Goal: Information Seeking & Learning: Learn about a topic

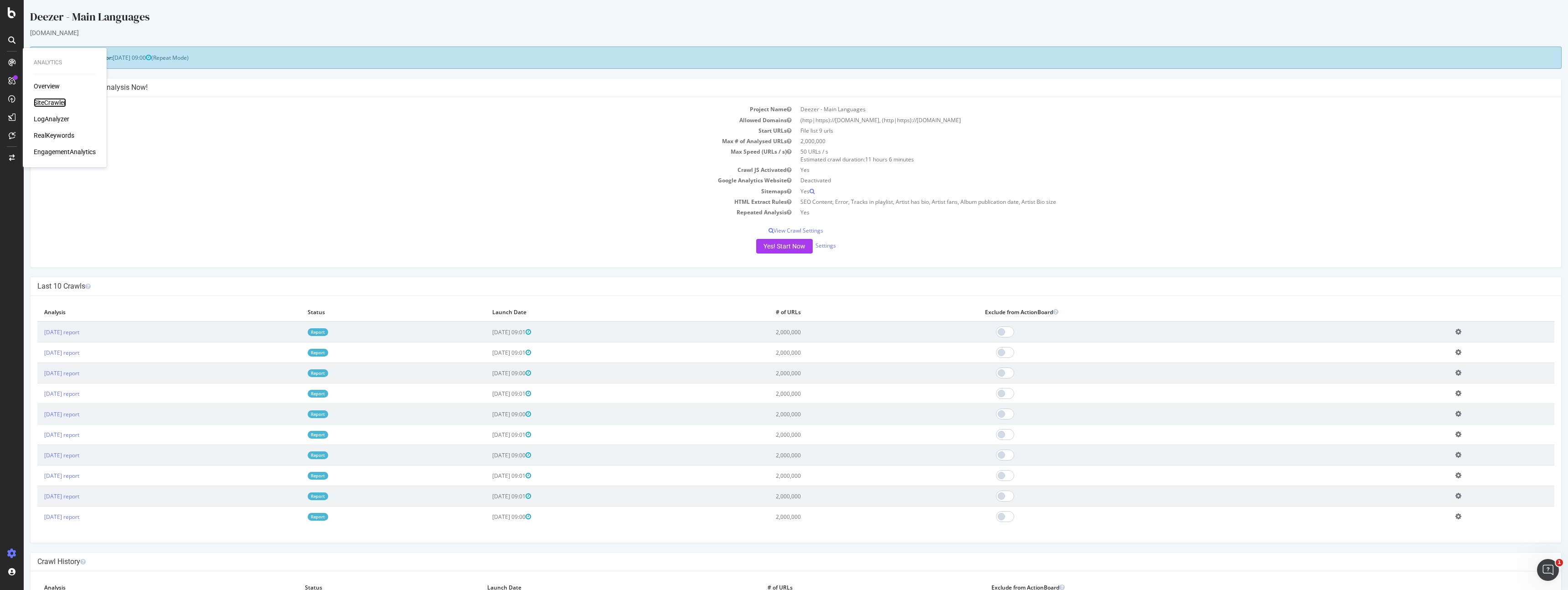
click at [56, 100] on div "SiteCrawler" at bounding box center [50, 103] width 32 height 9
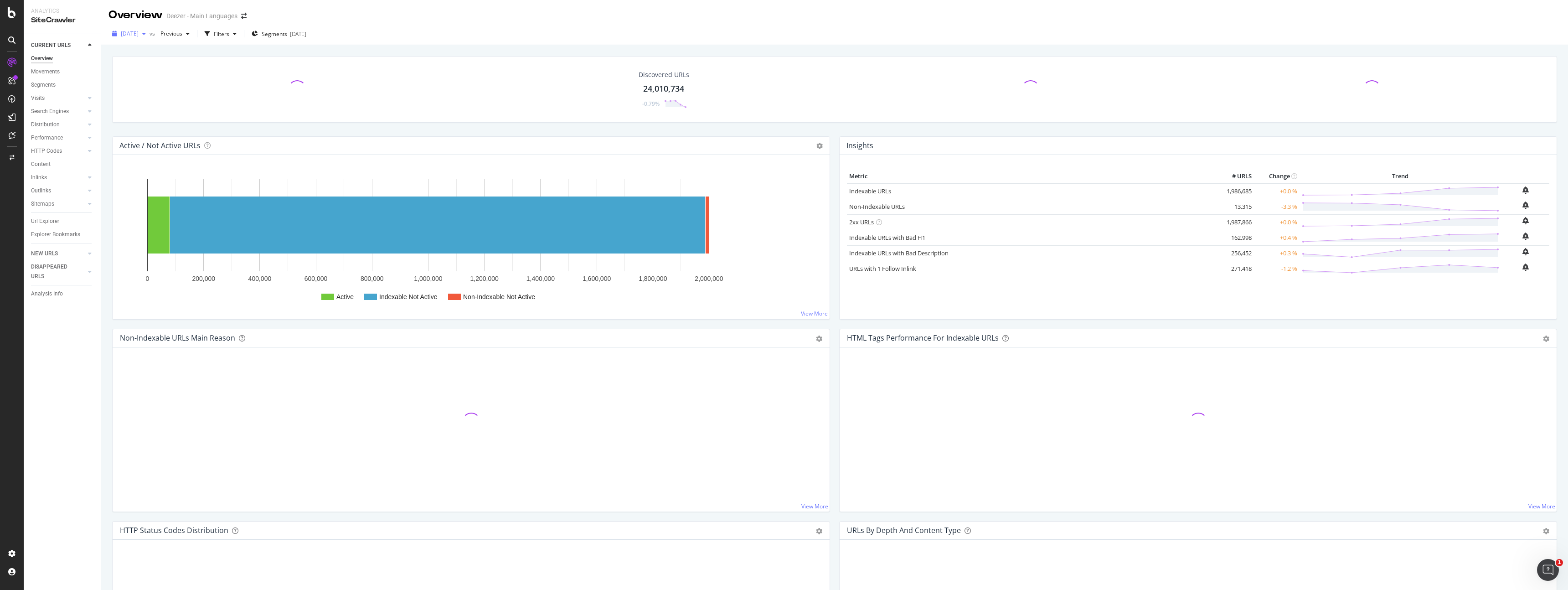
click at [146, 28] on div "[DATE]" at bounding box center [129, 33] width 41 height 13
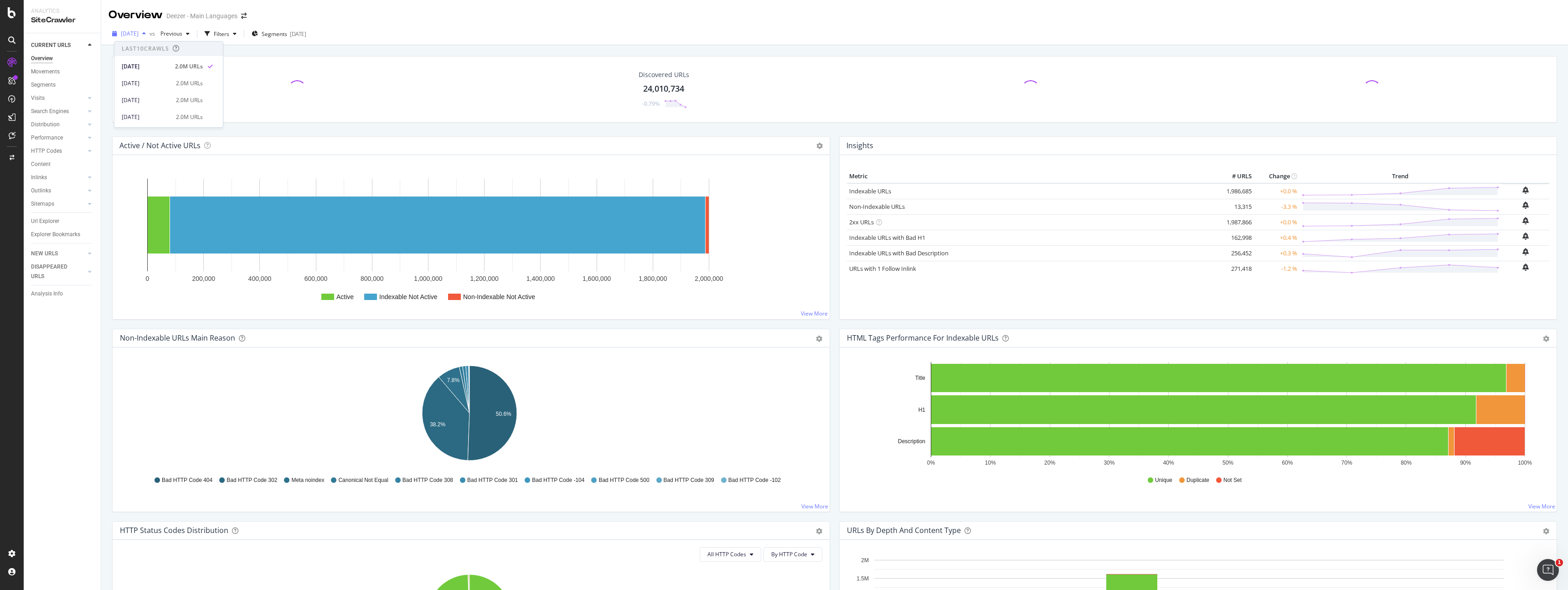
click at [139, 35] on span "[DATE]" at bounding box center [130, 33] width 18 height 8
click at [58, 117] on div "LogAnalyzer" at bounding box center [51, 119] width 35 height 9
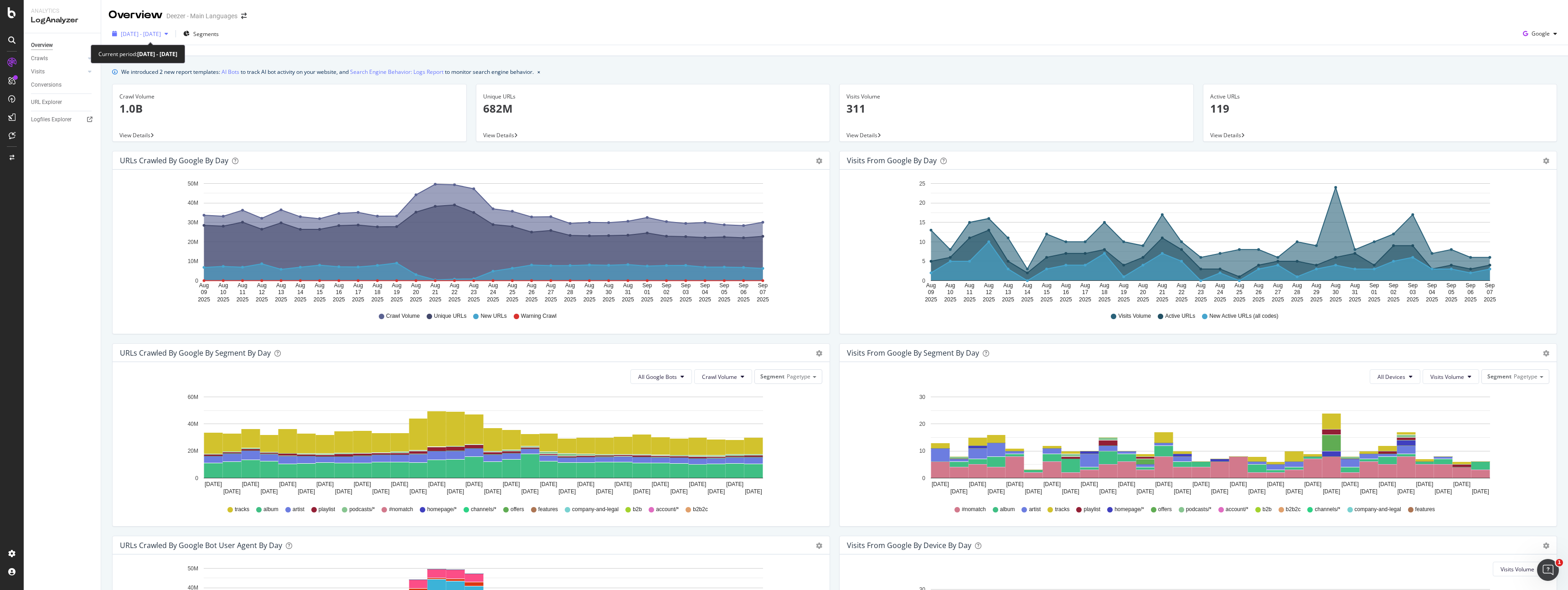
click at [160, 35] on span "[DATE] - [DATE]" at bounding box center [141, 34] width 40 height 8
click at [149, 90] on div "Last 3 Months" at bounding box center [149, 87] width 35 height 8
type input "[DATE]"
click at [218, 195] on div "Apply" at bounding box center [211, 193] width 14 height 8
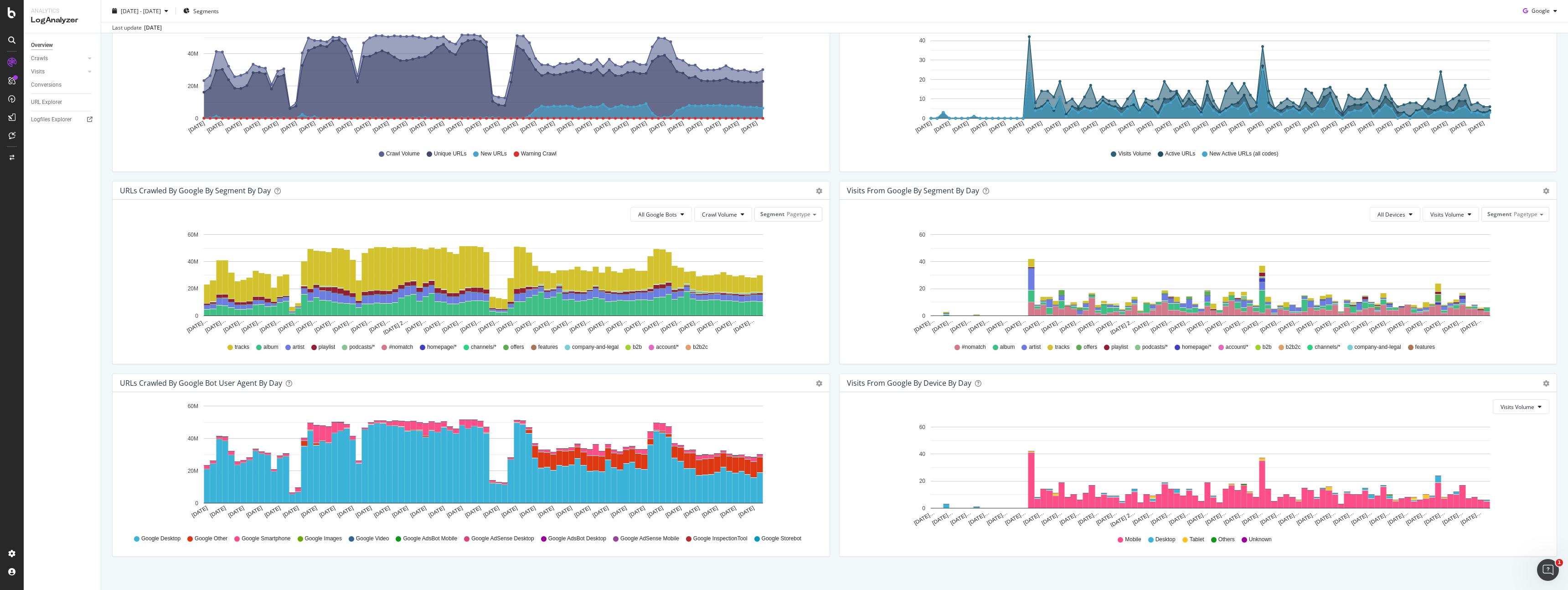
scroll to position [161, 0]
click at [682, 214] on button "All Google Bots" at bounding box center [661, 215] width 62 height 15
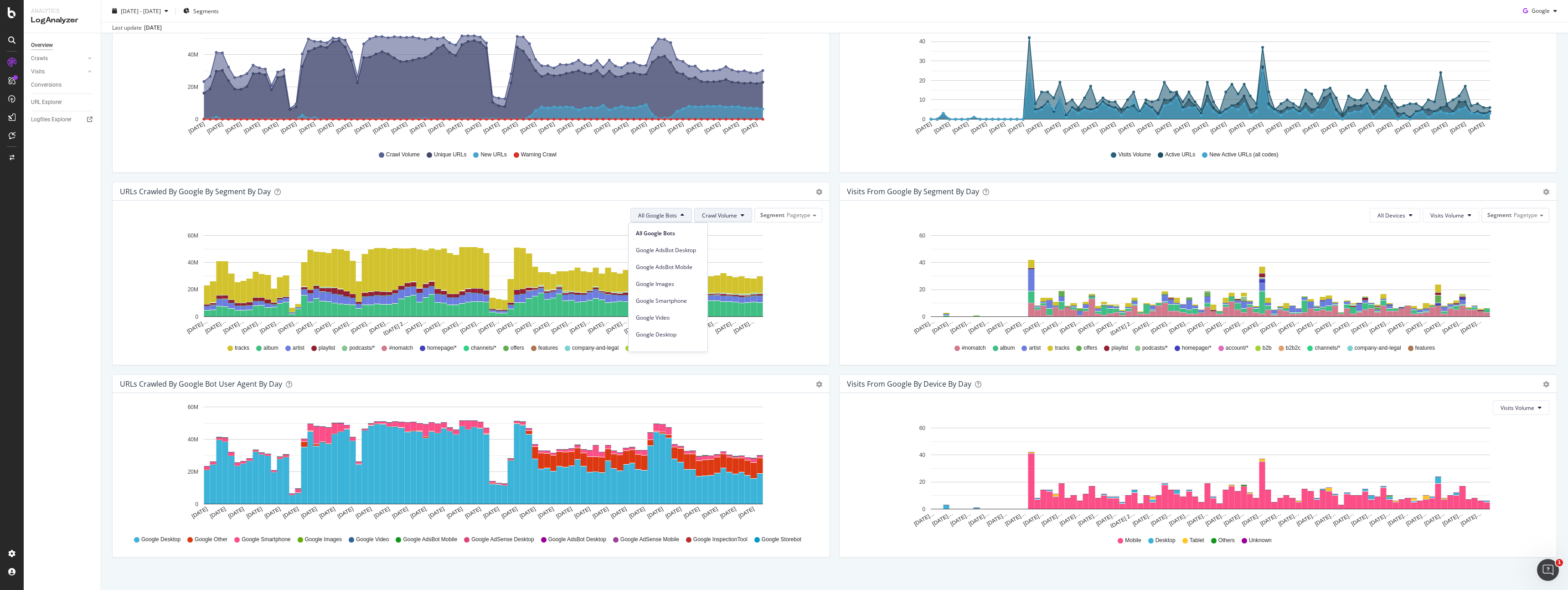
click at [719, 212] on span "Crawl Volume" at bounding box center [719, 216] width 35 height 8
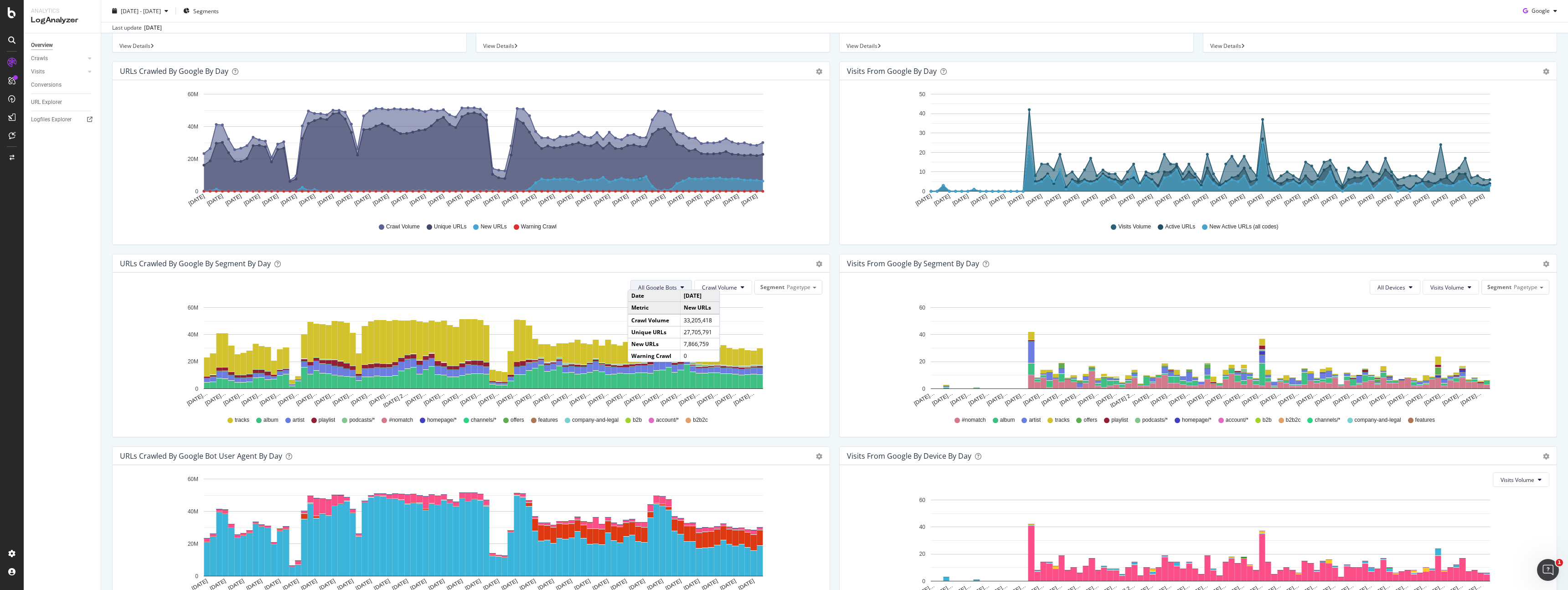
scroll to position [103, 0]
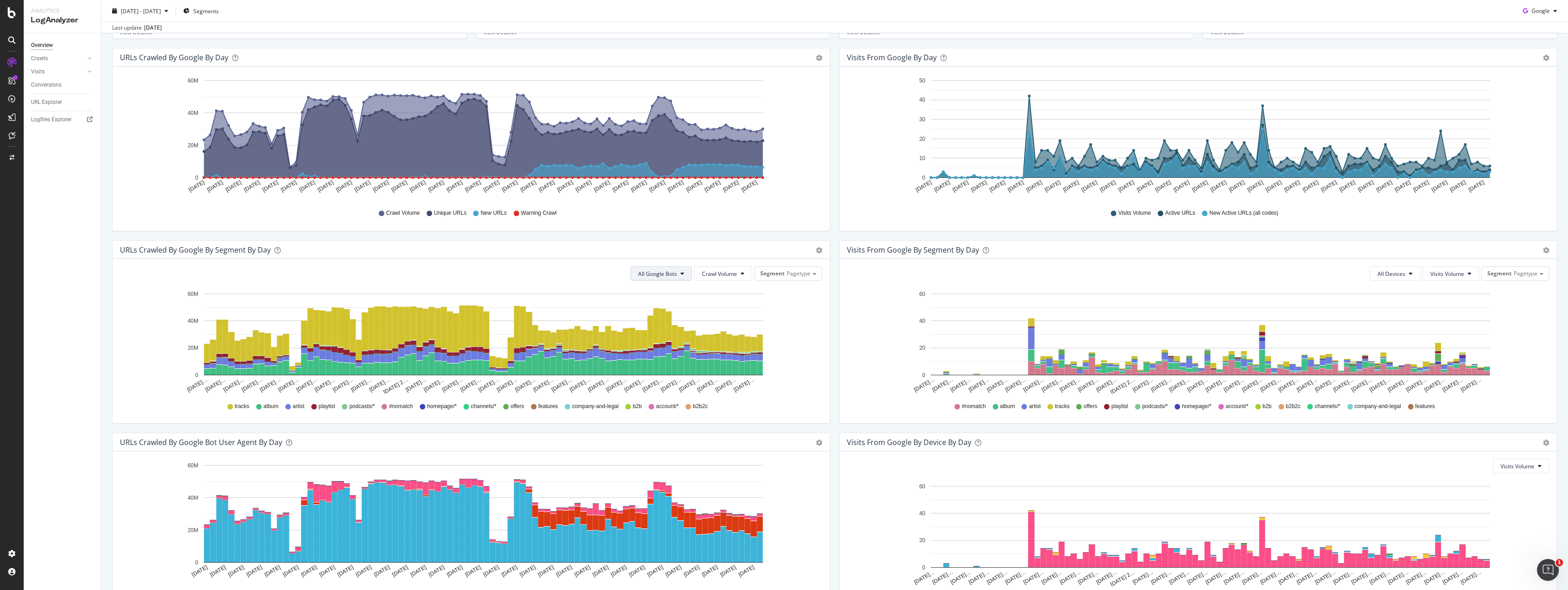
click at [674, 272] on span "All Google Bots" at bounding box center [658, 274] width 38 height 8
click at [783, 392] on icon "[DATE]… [DATE]… [DATE]… [DATE]… [DATE]… [DATE]… [DATE]… [DATE]… [DATE]… [DATE]……" at bounding box center [470, 341] width 699 height 106
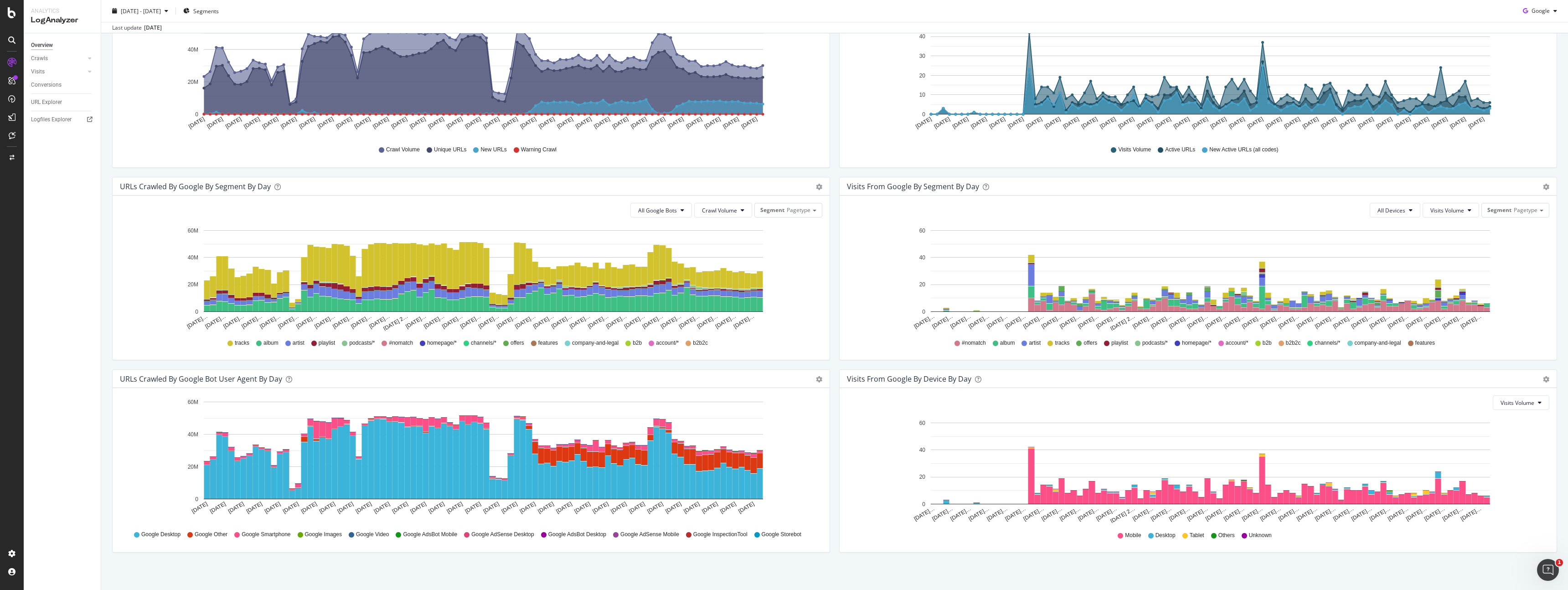
scroll to position [167, 0]
click at [675, 207] on button "All Google Bots" at bounding box center [661, 209] width 62 height 15
click at [693, 297] on span "Google Smartphone" at bounding box center [668, 295] width 64 height 8
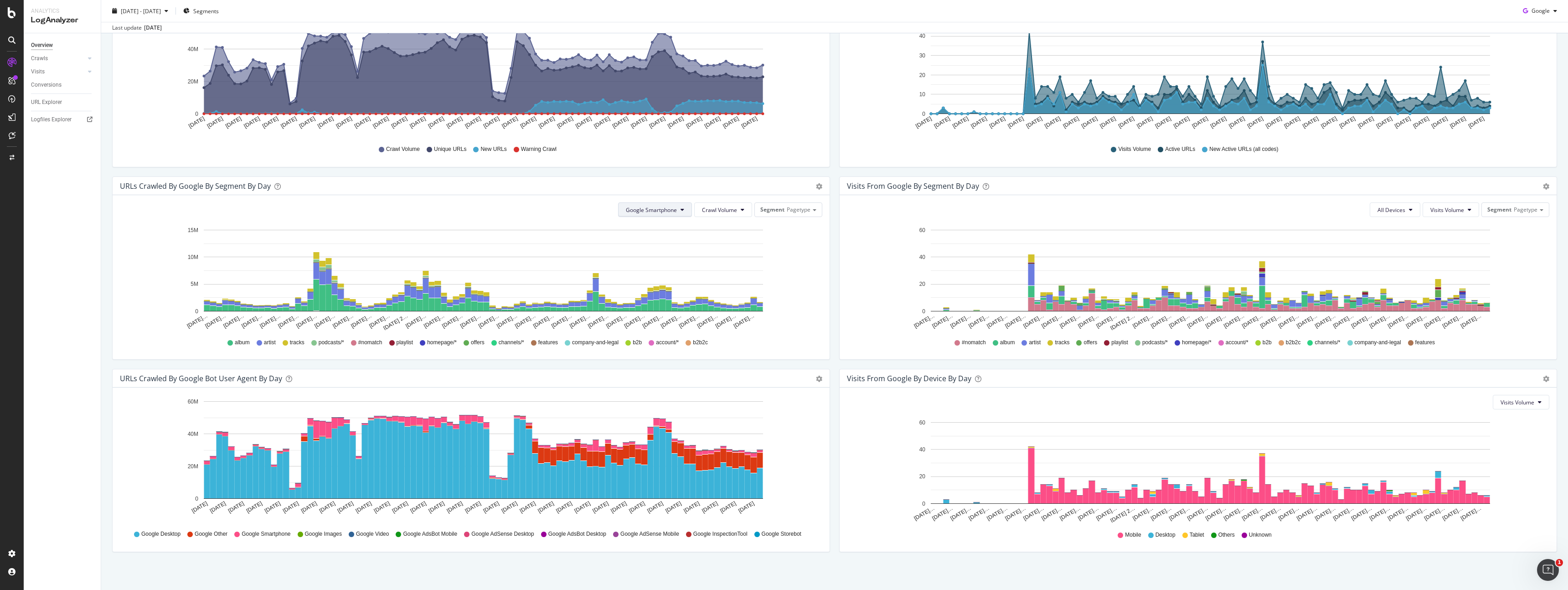
click at [671, 212] on span "Google Smartphone" at bounding box center [651, 210] width 51 height 8
click at [672, 302] on span "Google Desktop" at bounding box center [655, 300] width 64 height 8
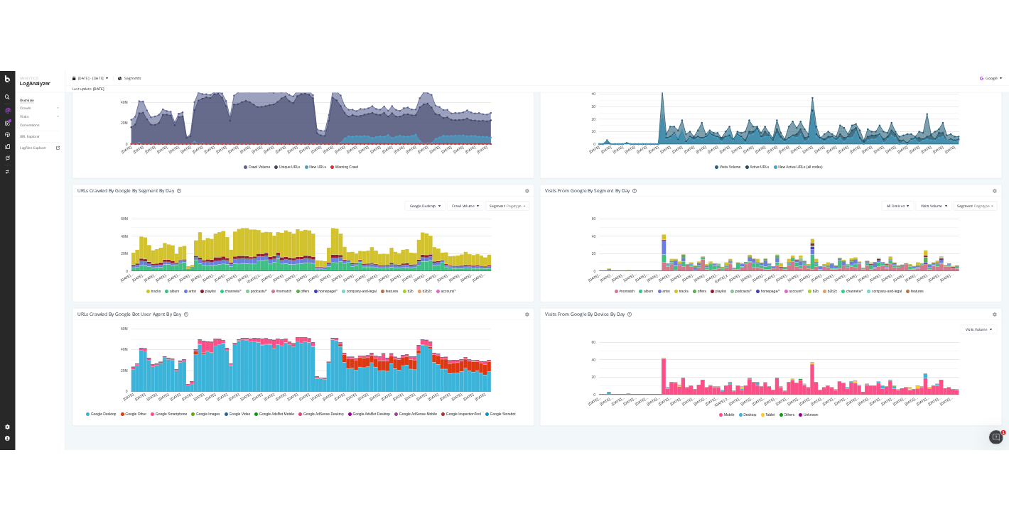
scroll to position [0, 0]
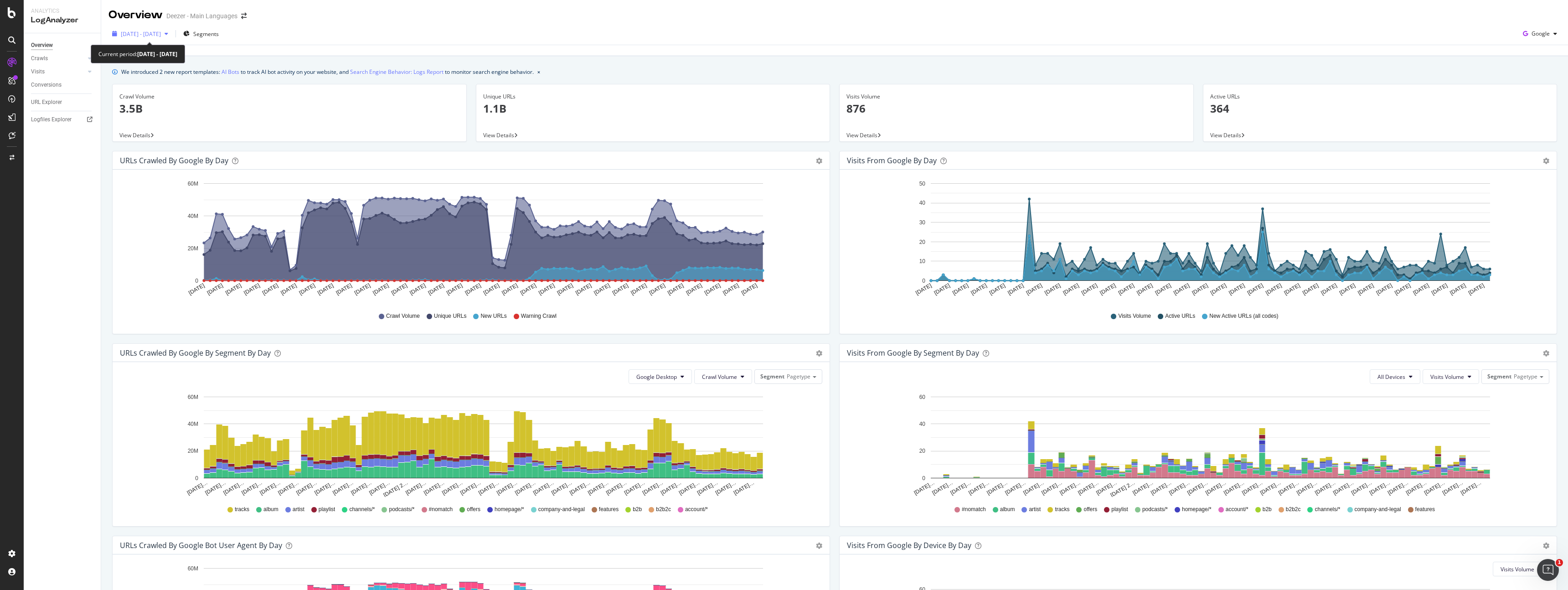
click at [144, 35] on span "[DATE] - [DATE]" at bounding box center [141, 34] width 40 height 8
click at [155, 107] on div "Last Year" at bounding box center [144, 110] width 46 height 8
type input "[DATE]"
click at [218, 187] on div "Apply" at bounding box center [211, 193] width 14 height 13
